Goal: Entertainment & Leisure: Browse casually

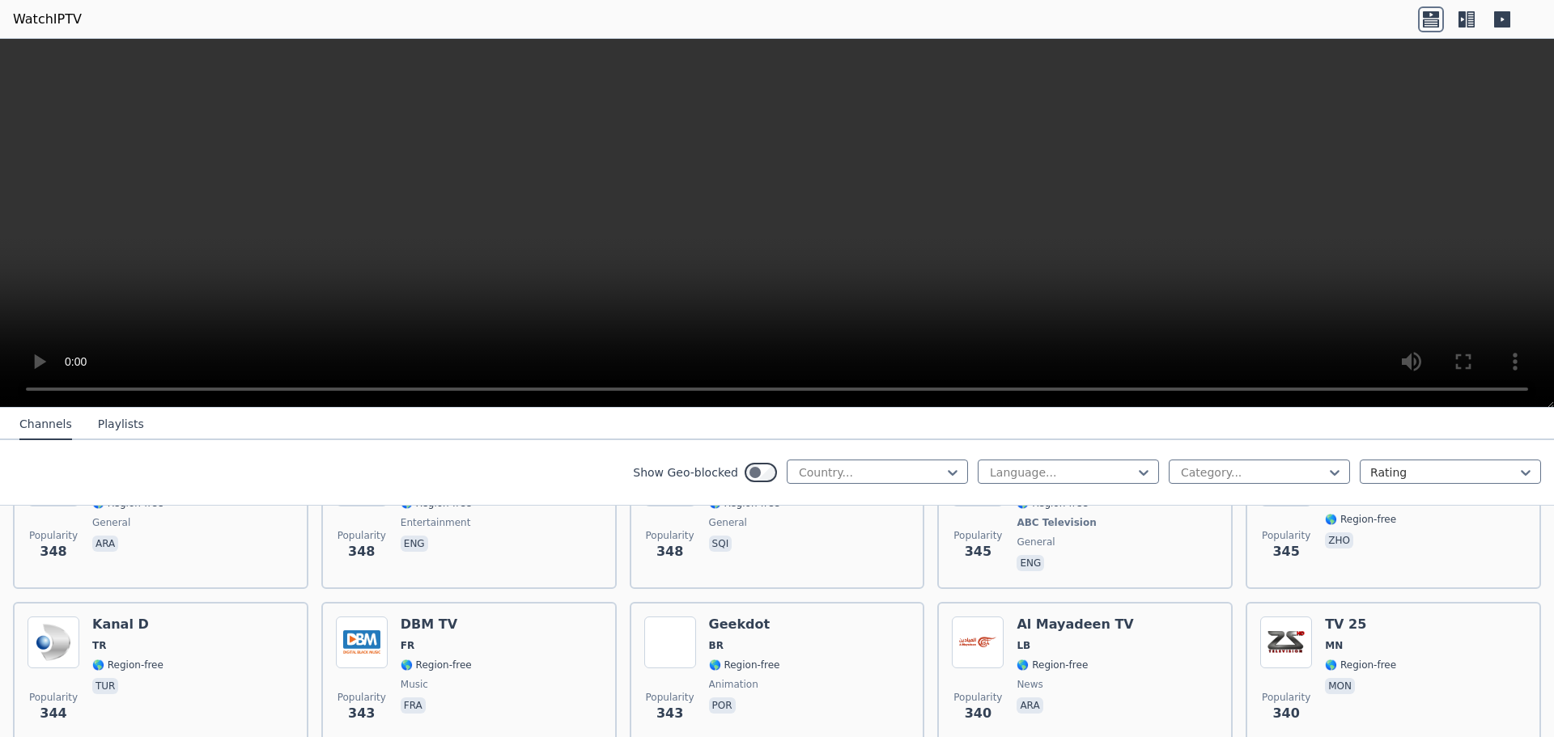
scroll to position [8039, 0]
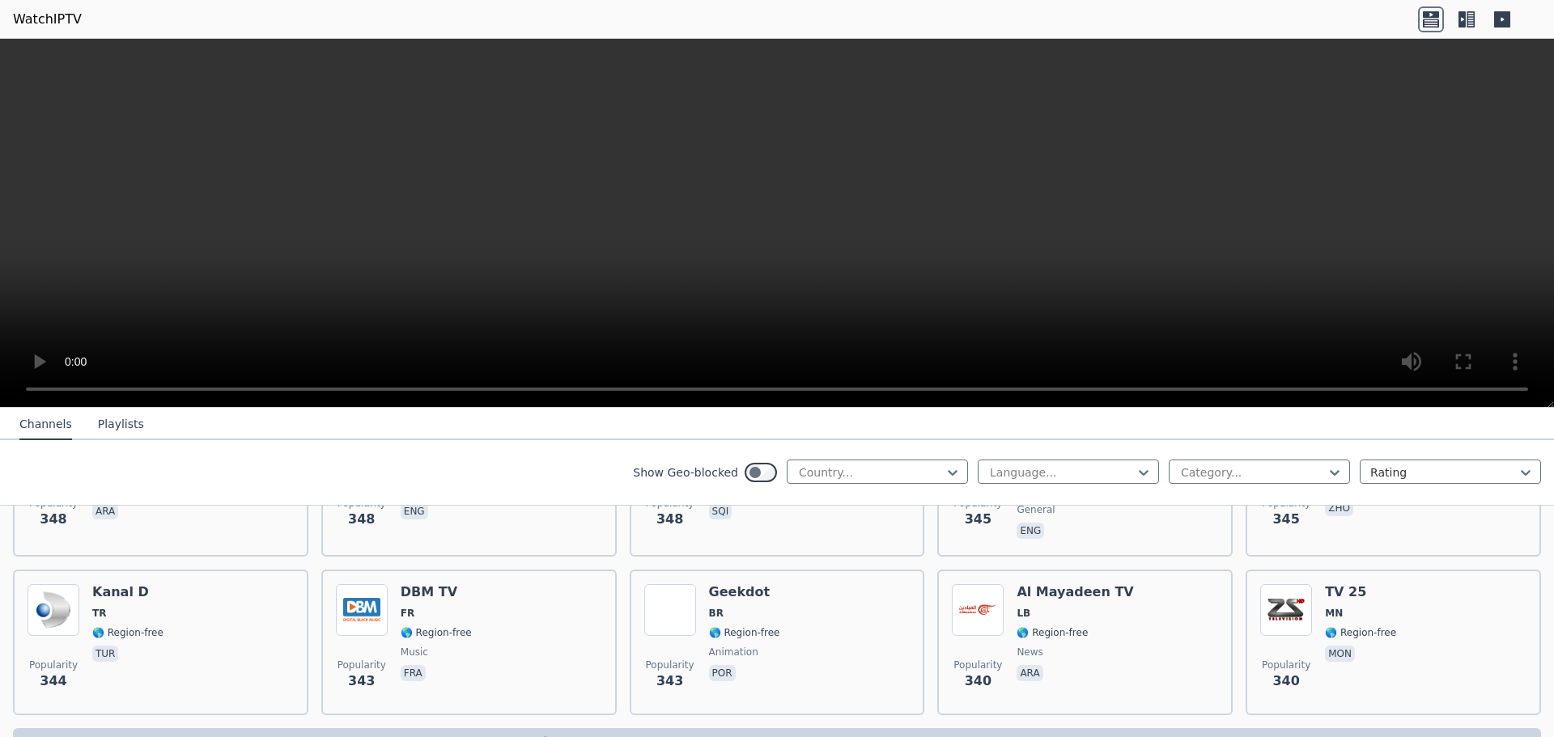
click at [1503, 15] on icon at bounding box center [1502, 19] width 16 height 16
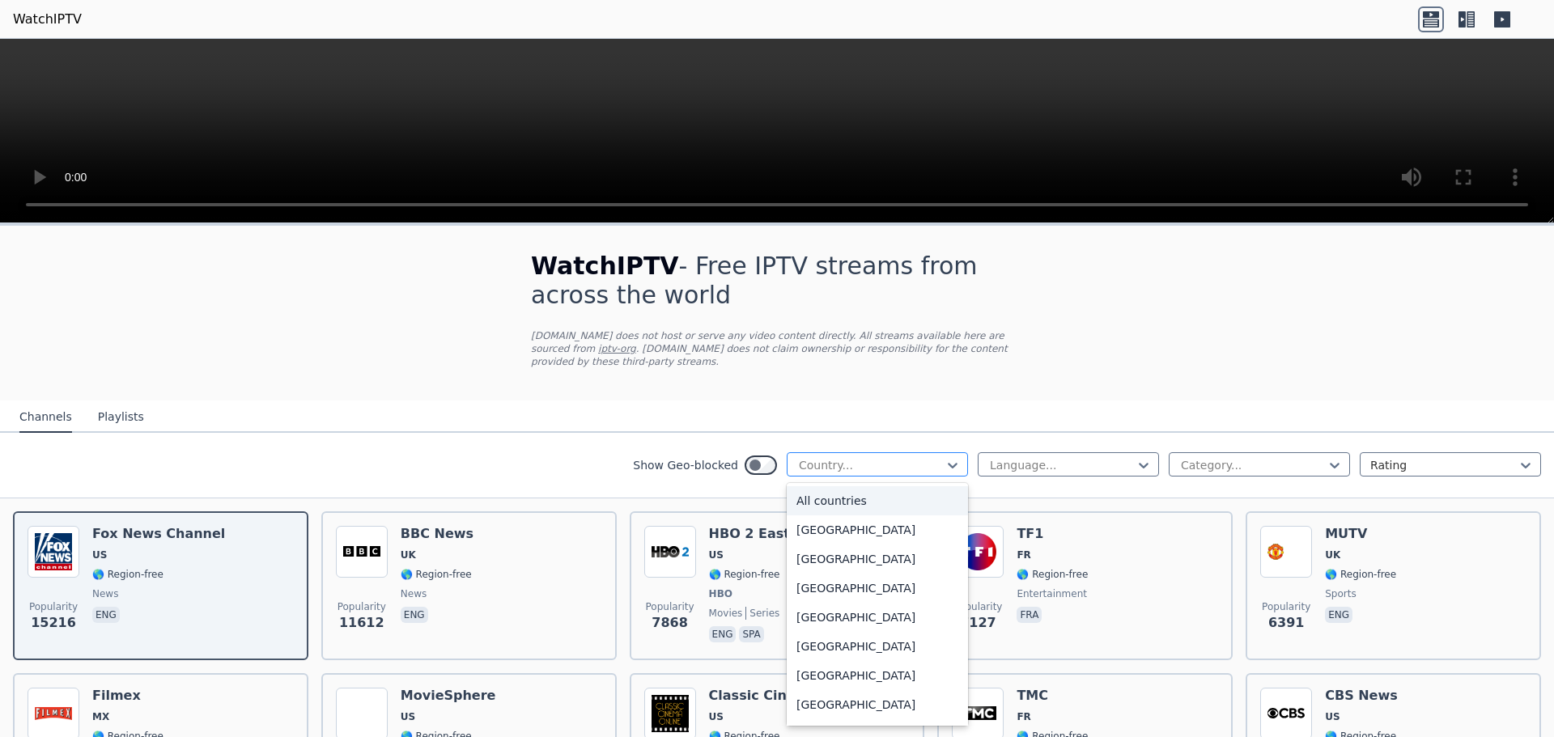
click at [859, 452] on div "Country..." at bounding box center [877, 464] width 181 height 24
click at [838, 490] on div "All countries" at bounding box center [877, 500] width 181 height 29
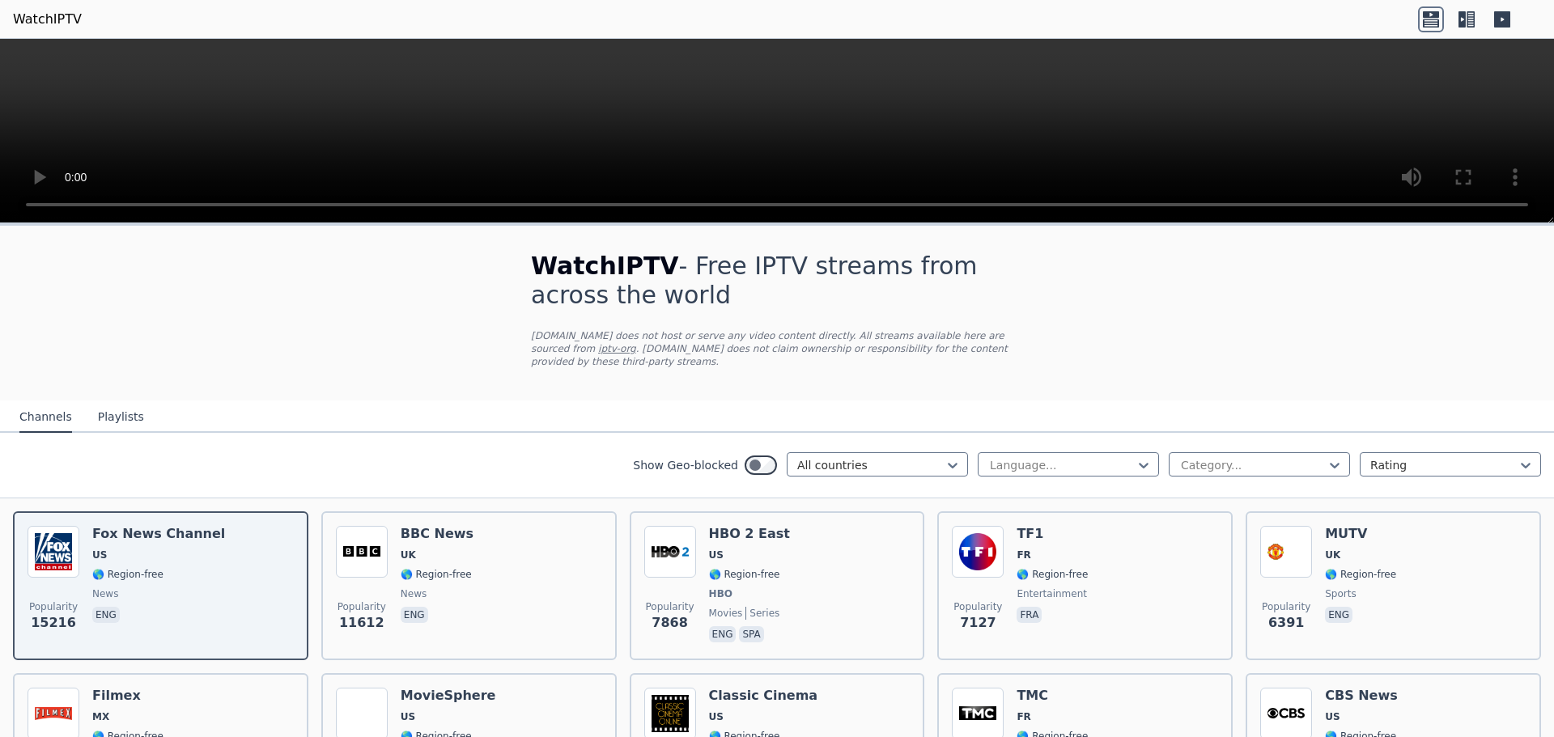
click at [124, 410] on button "Playlists" at bounding box center [121, 417] width 46 height 31
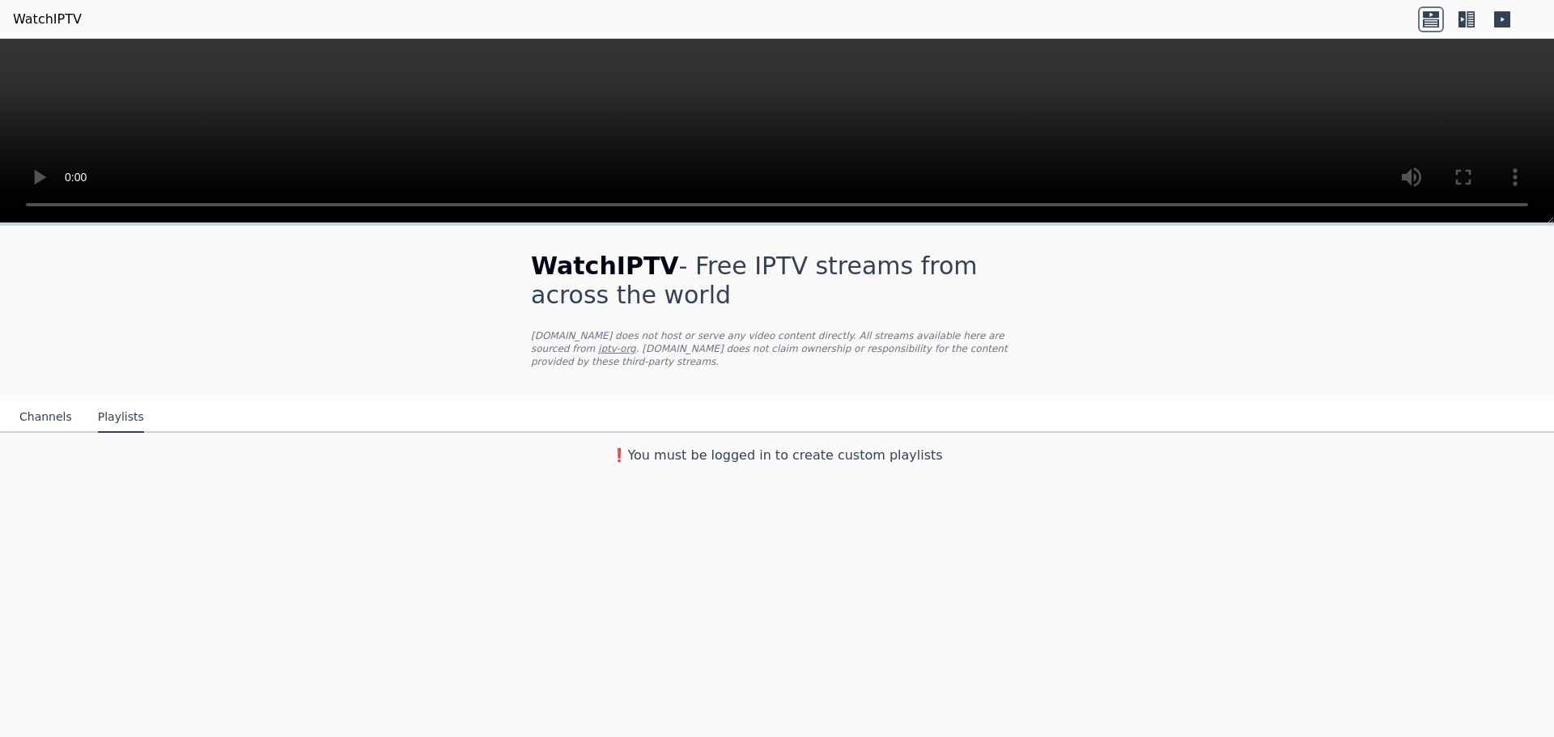
click at [44, 410] on button "Channels" at bounding box center [45, 417] width 53 height 31
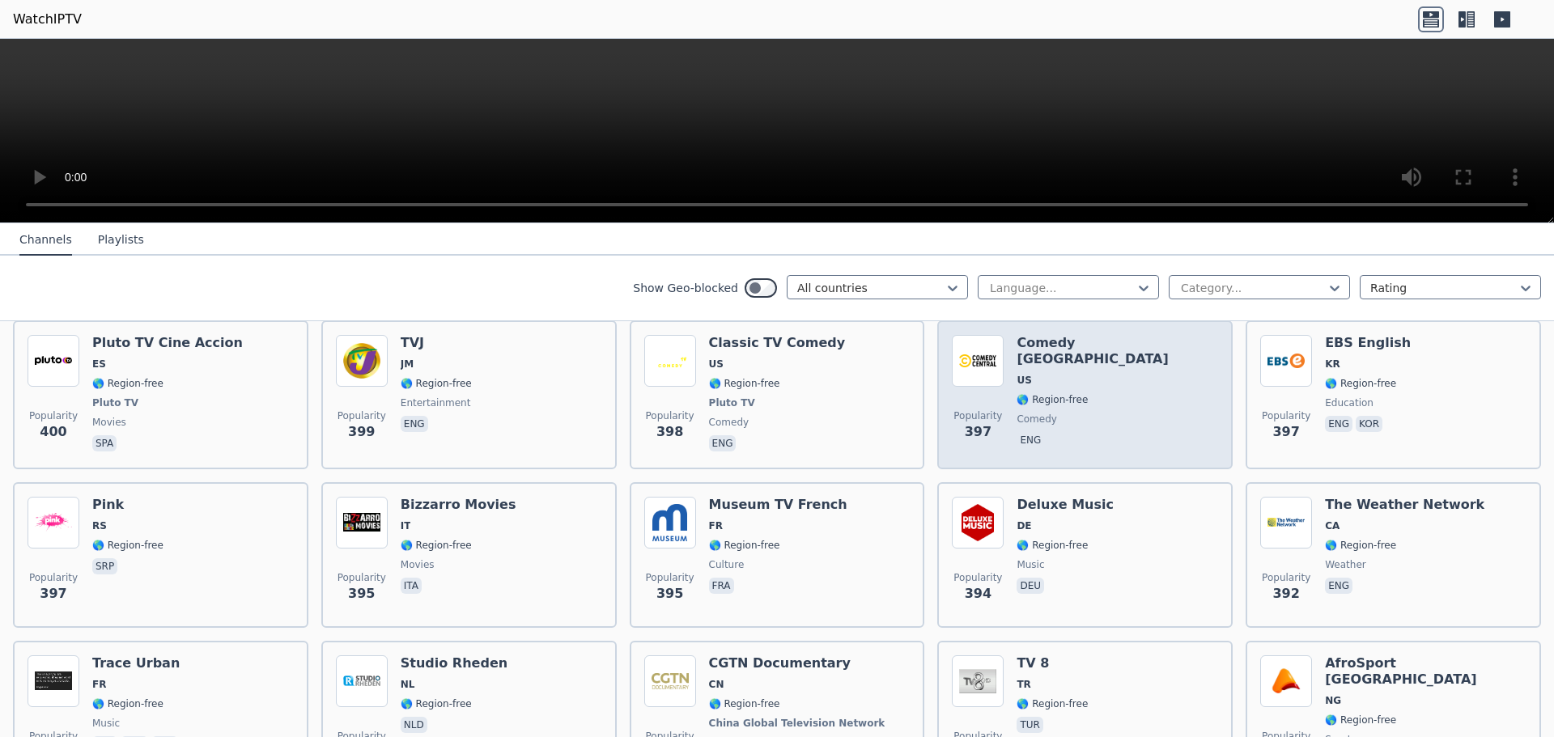
scroll to position [7126, 0]
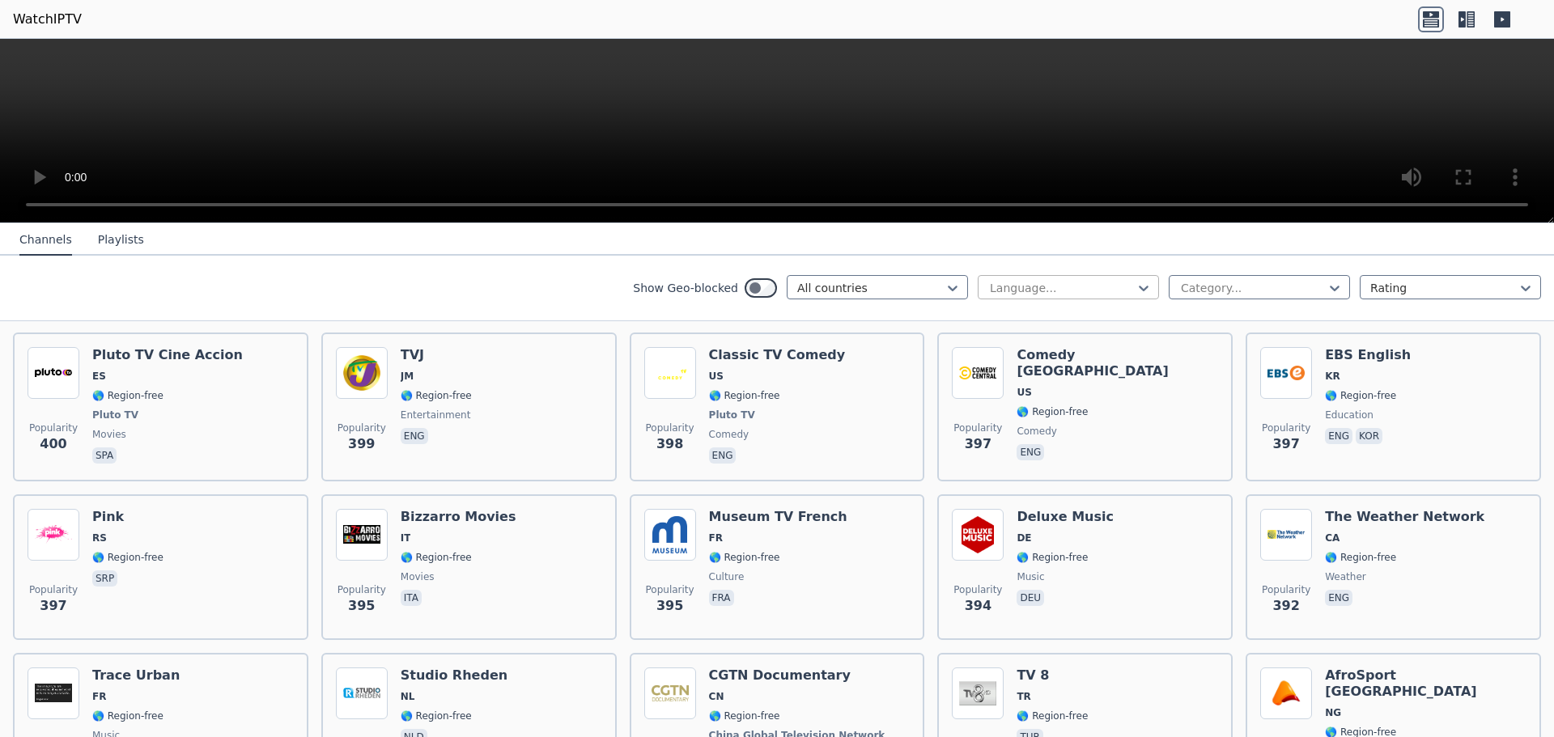
click at [1096, 286] on div at bounding box center [1061, 288] width 147 height 16
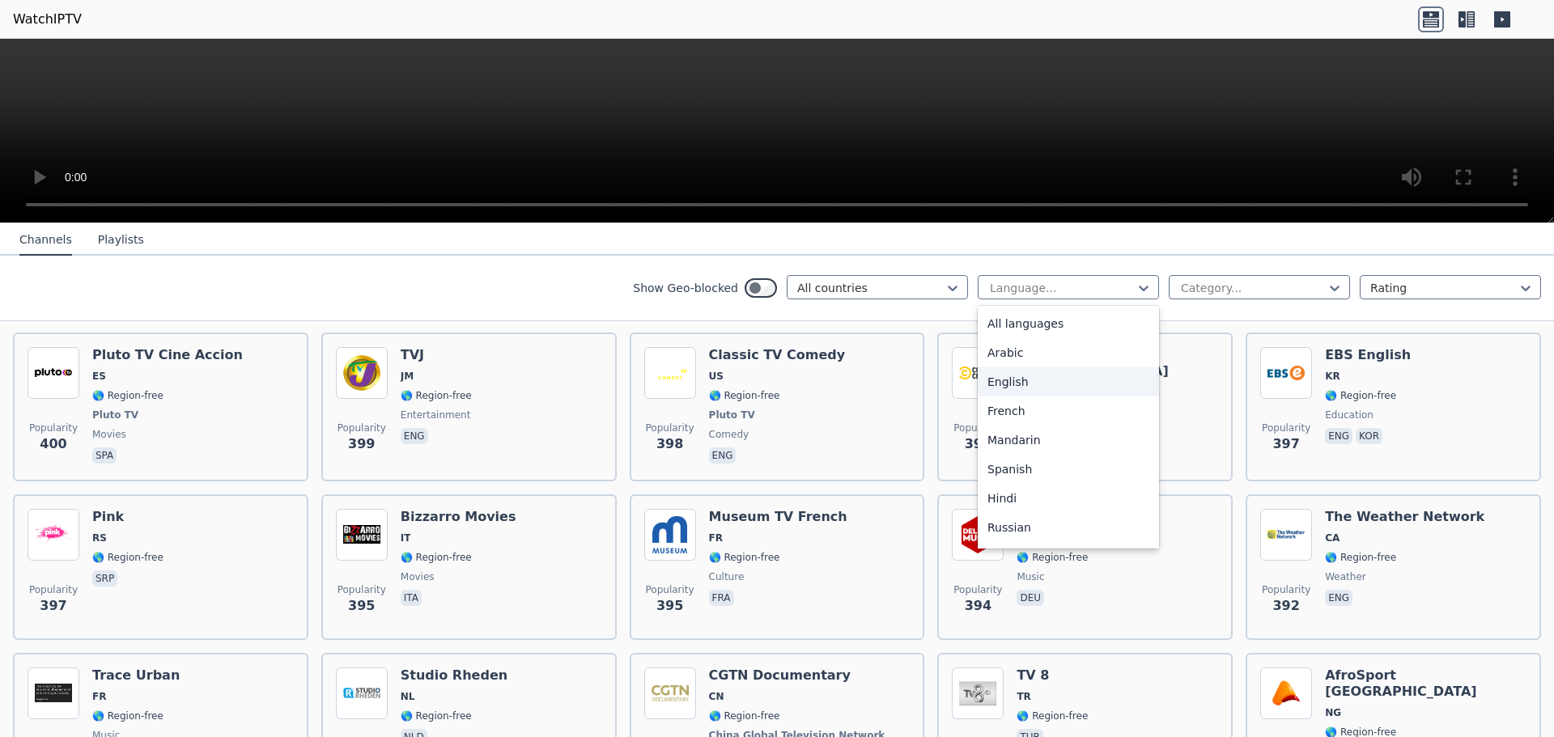
click at [1019, 379] on div "English" at bounding box center [1068, 381] width 181 height 29
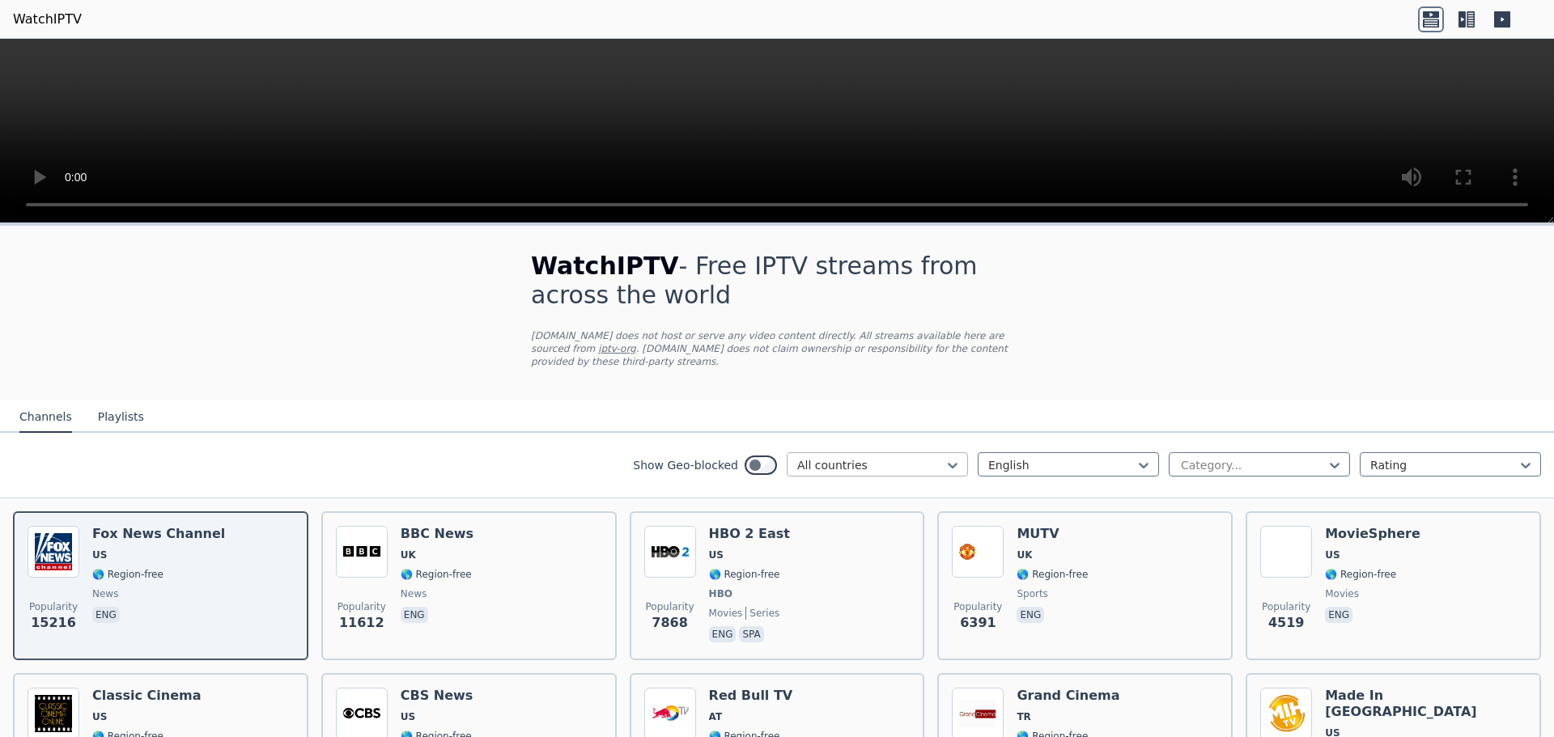
click at [851, 462] on div "All countries" at bounding box center [877, 464] width 181 height 24
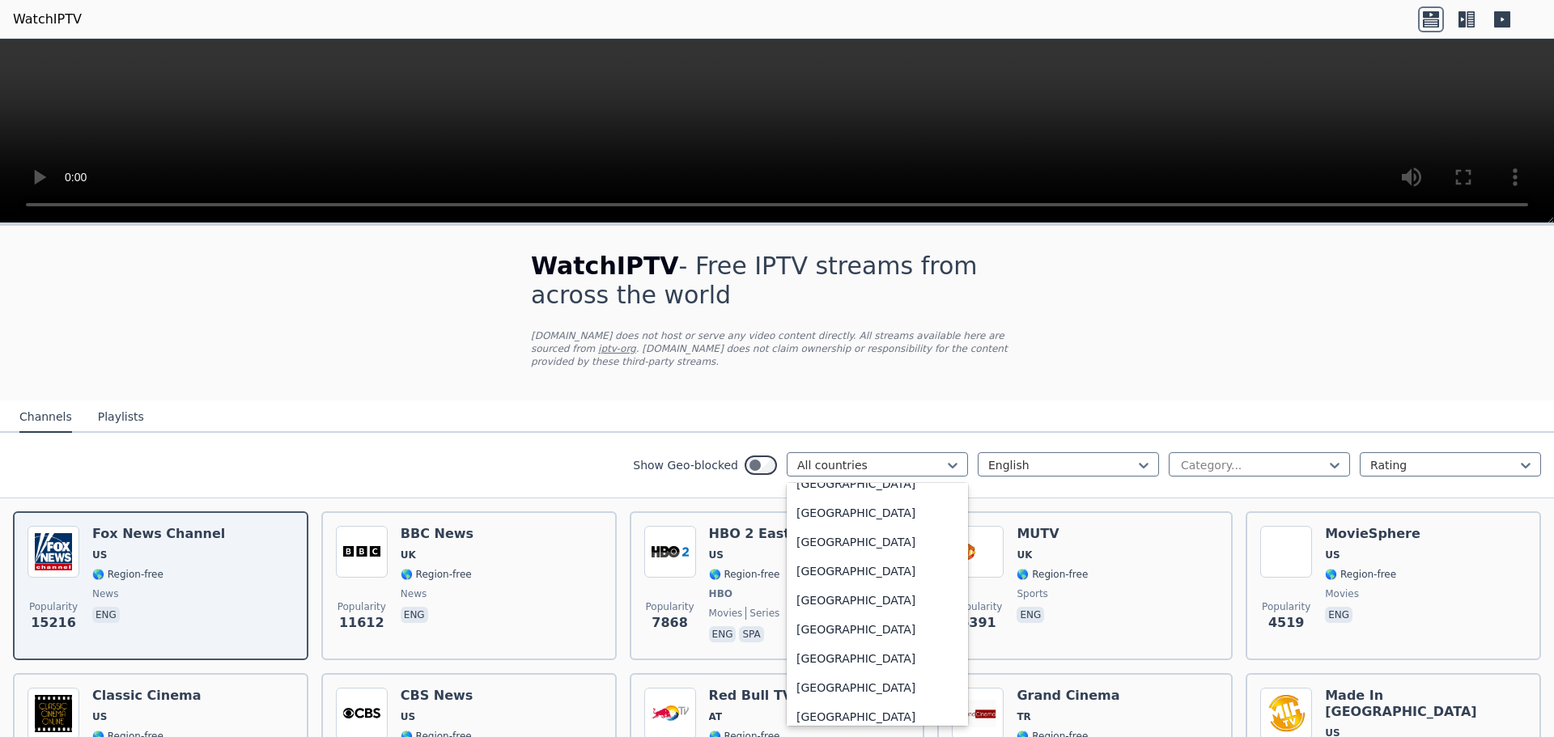
scroll to position [5569, 0]
click at [853, 645] on div "United States" at bounding box center [877, 658] width 181 height 29
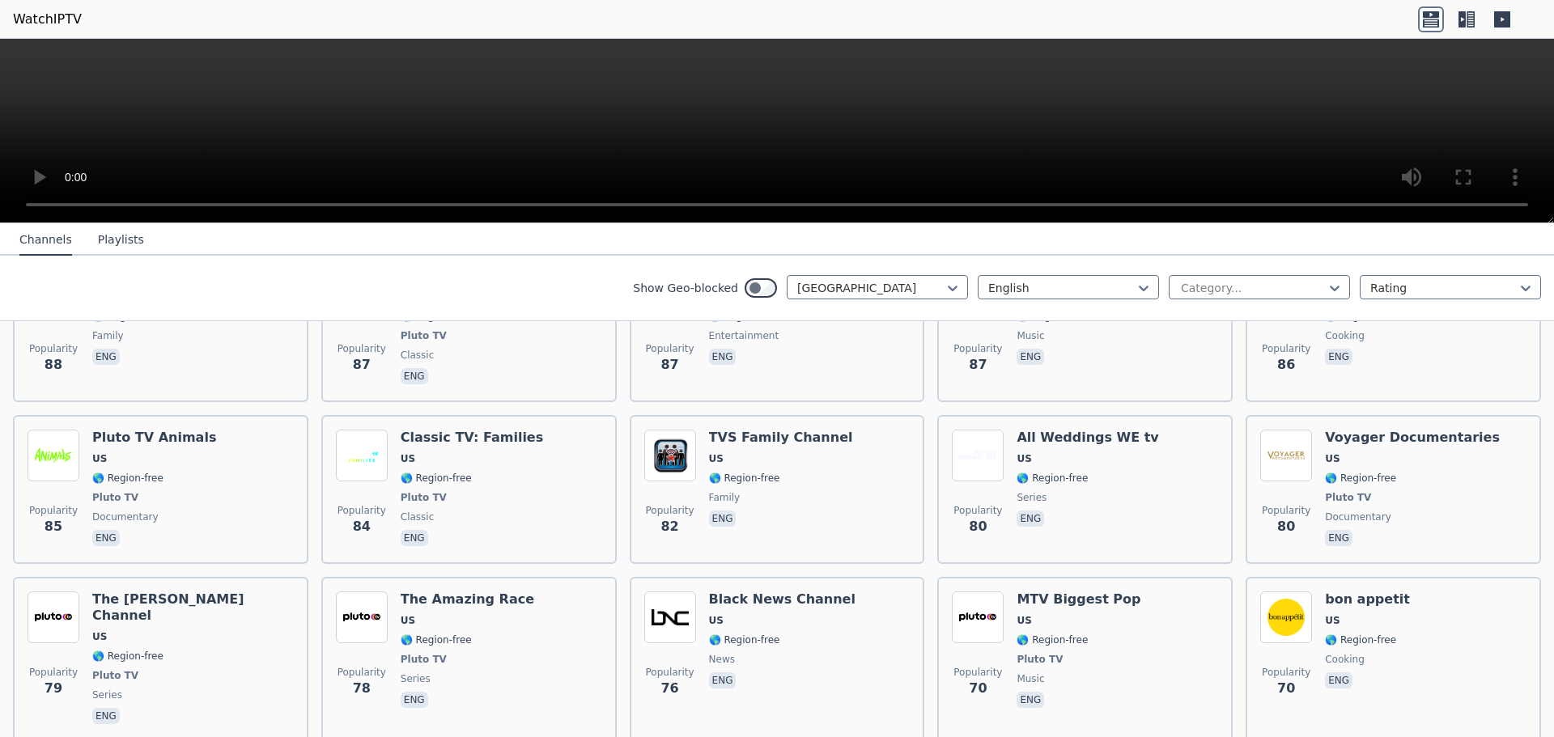
scroll to position [7337, 0]
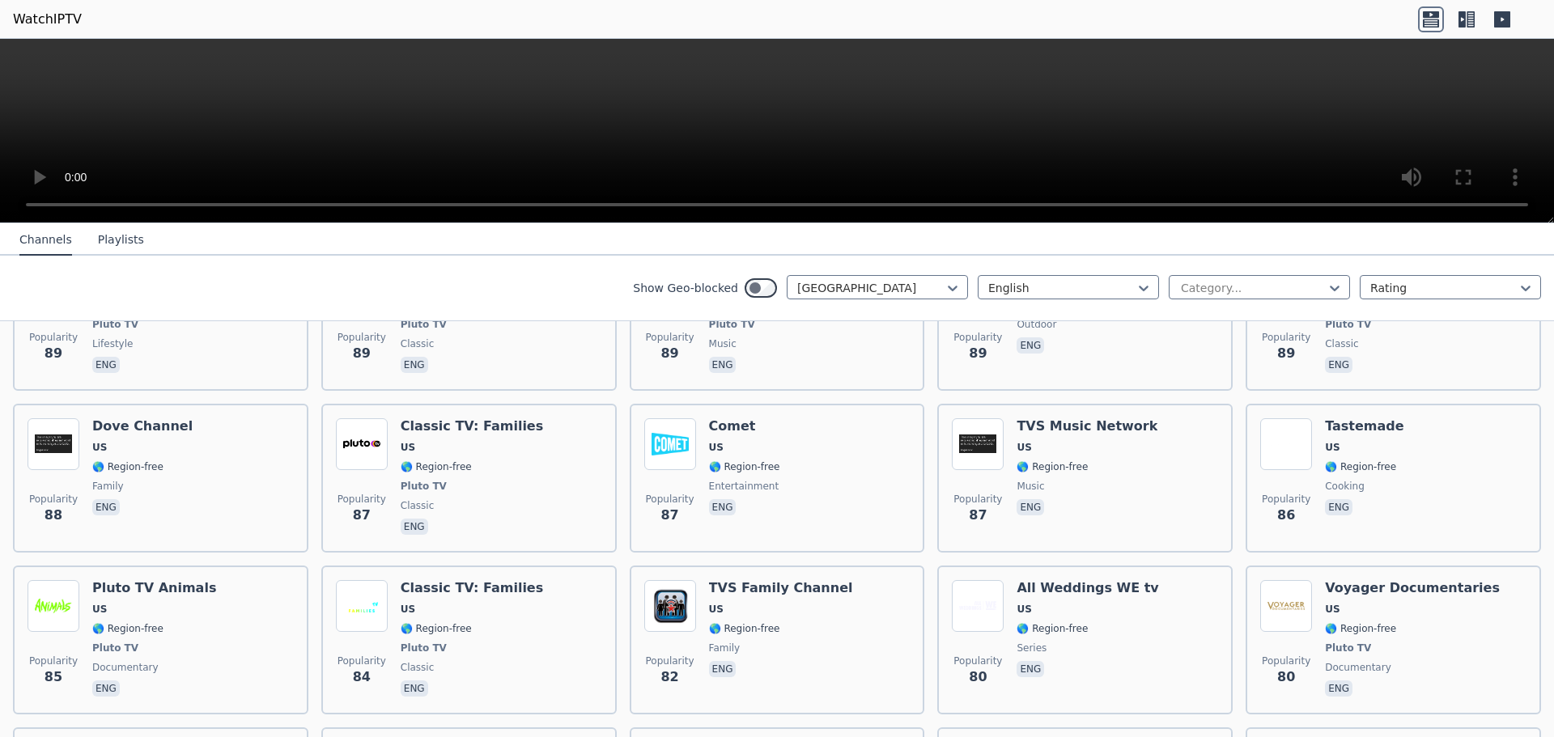
click at [1463, 22] on icon at bounding box center [1461, 19] width 7 height 16
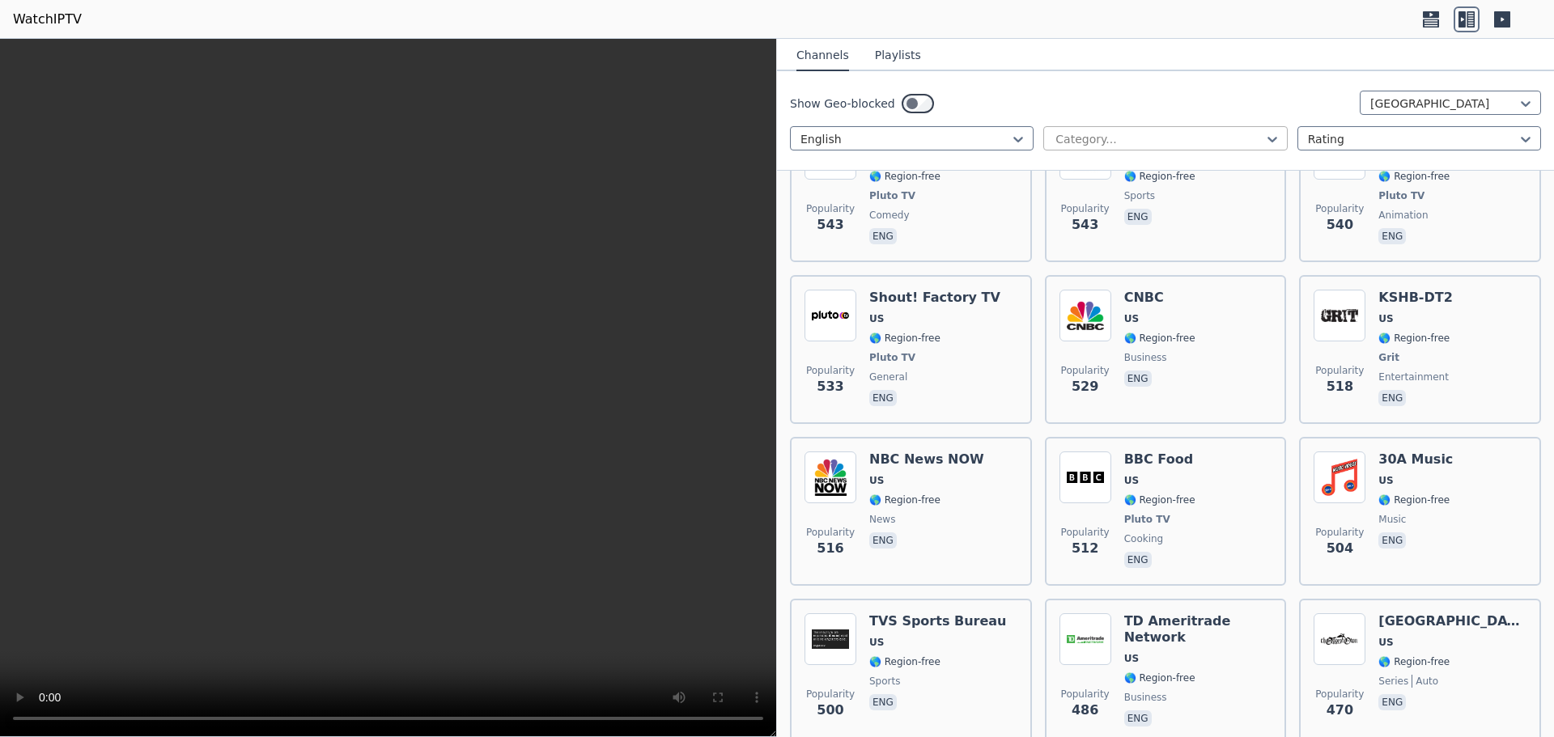
scroll to position [3111, 0]
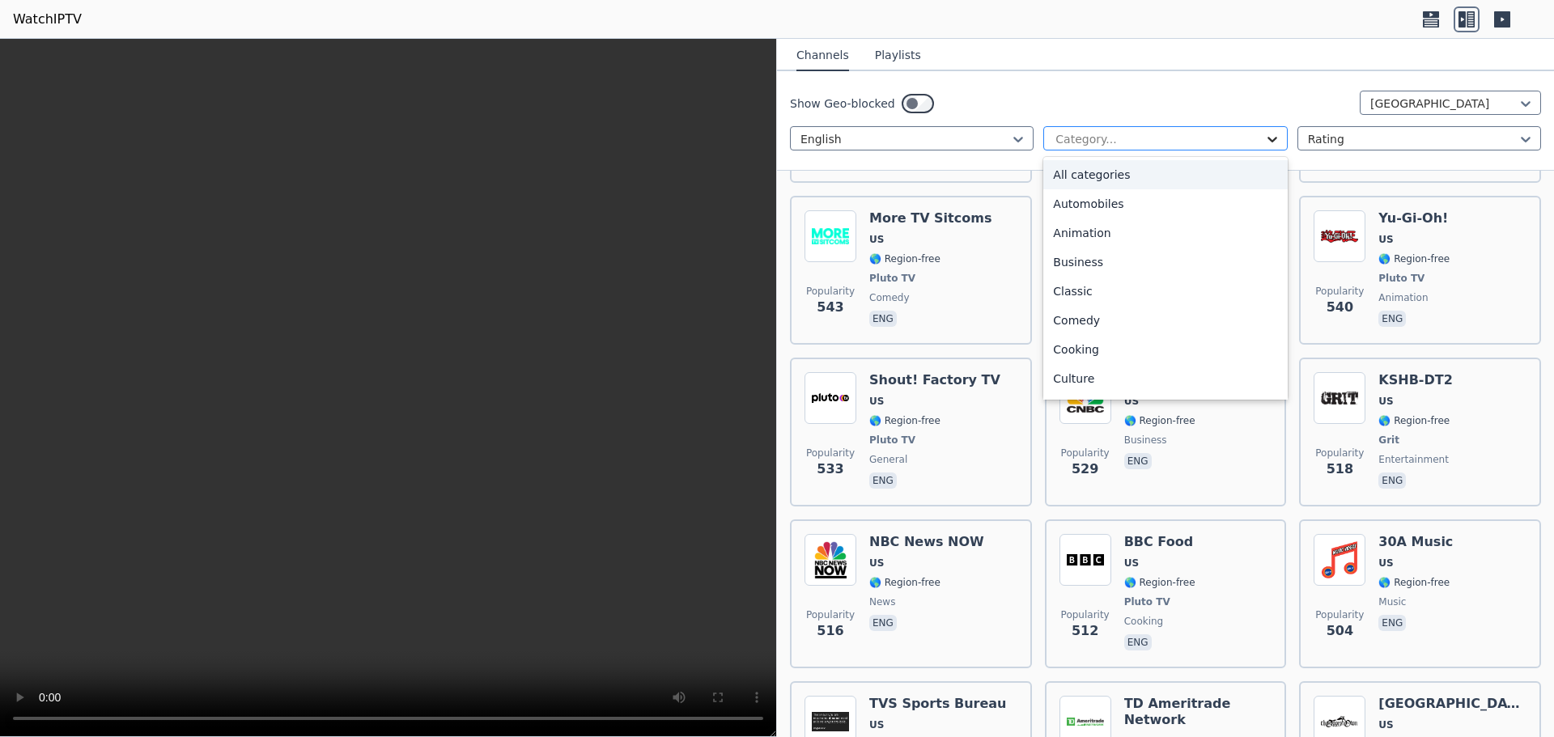
click at [1267, 132] on icon at bounding box center [1272, 139] width 16 height 16
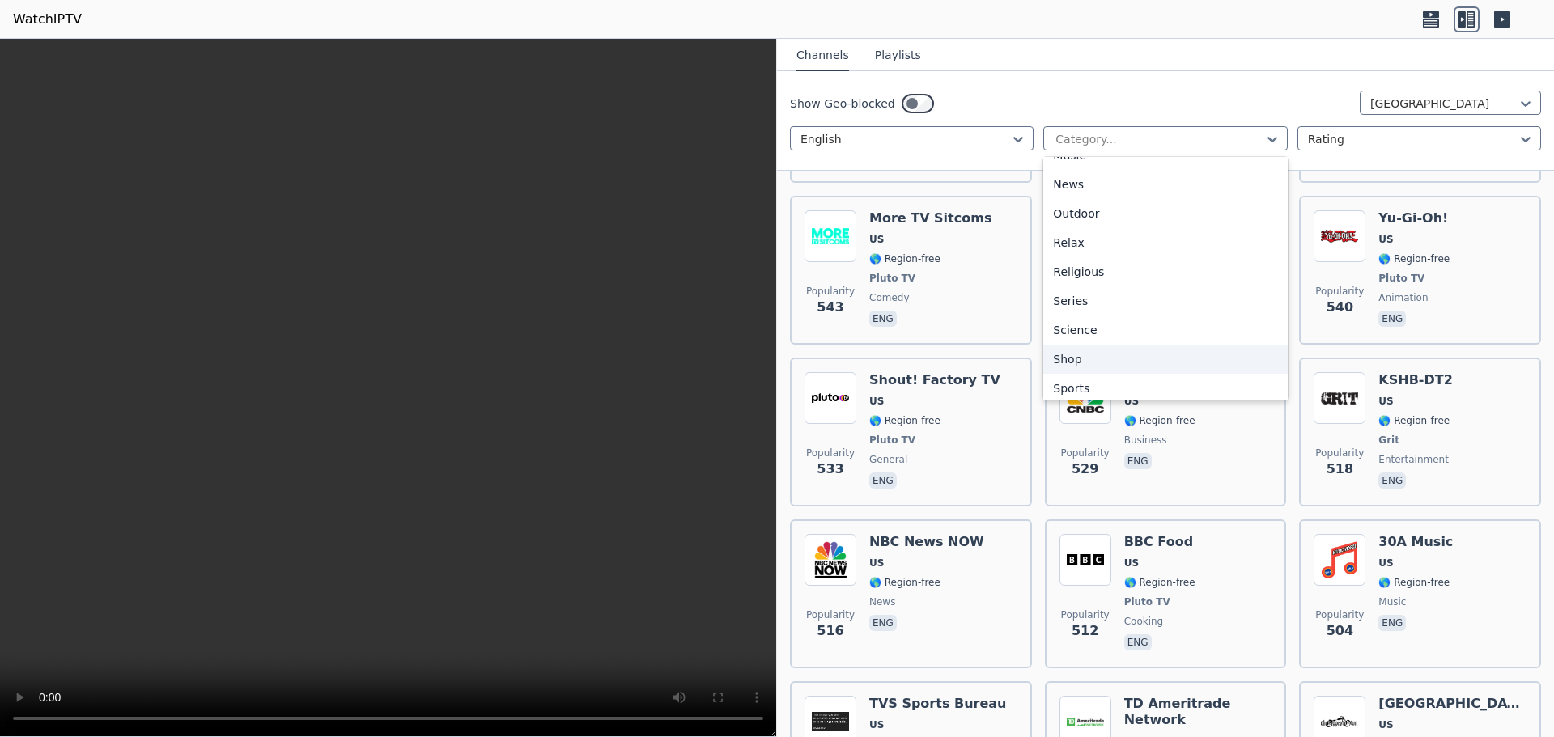
scroll to position [550, 0]
click at [1105, 324] on div "Sports" at bounding box center [1165, 323] width 244 height 29
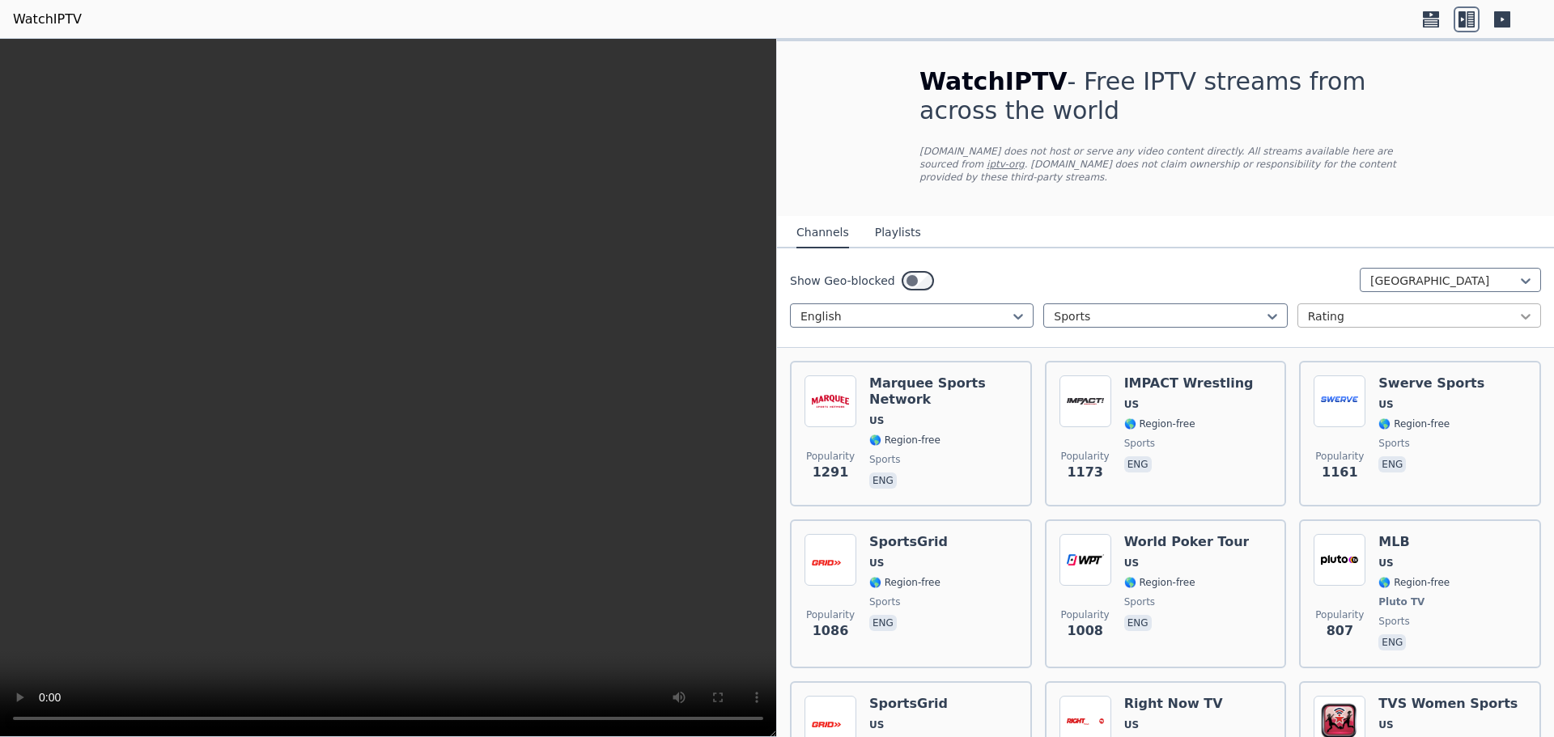
click at [1518, 308] on icon at bounding box center [1526, 316] width 16 height 16
click at [1320, 216] on nav "Channels Playlists" at bounding box center [1165, 232] width 777 height 32
drag, startPoint x: 1382, startPoint y: 152, endPoint x: 1347, endPoint y: 152, distance: 34.8
click at [1347, 152] on p "WatchIPTV.xyz does not host or serve any video content directly. All streams av…" at bounding box center [1165, 164] width 492 height 39
